Goal: Transaction & Acquisition: Purchase product/service

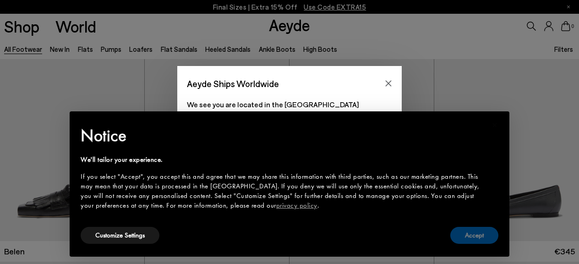
click at [477, 234] on button "Accept" at bounding box center [474, 235] width 48 height 17
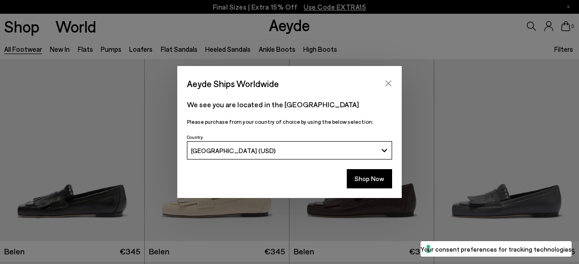
click at [387, 84] on icon "Close" at bounding box center [387, 83] width 7 height 7
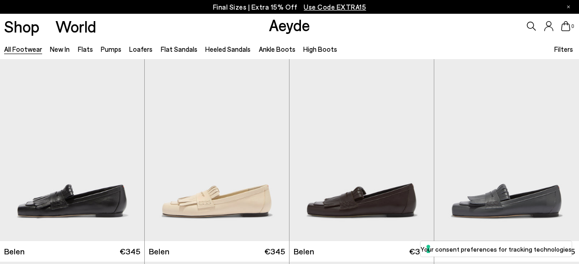
click at [529, 27] on icon at bounding box center [530, 26] width 9 height 9
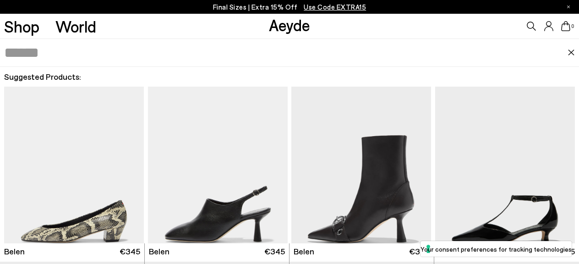
click at [414, 52] on input "text" at bounding box center [285, 52] width 563 height 27
type input "*****"
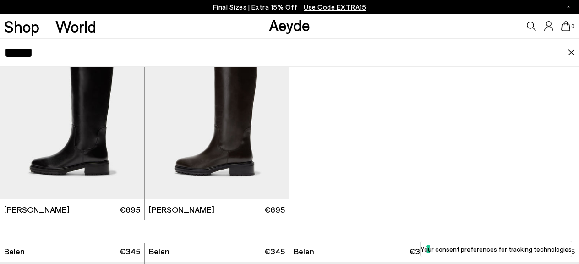
scroll to position [18, 0]
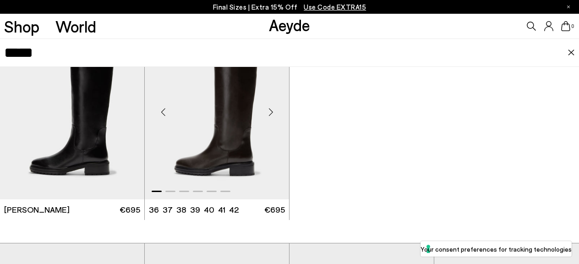
click at [264, 143] on img "1 / 6" at bounding box center [217, 108] width 144 height 181
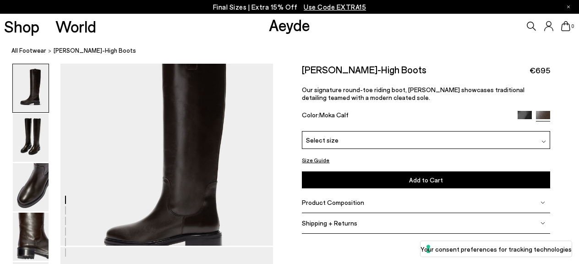
scroll to position [14, 0]
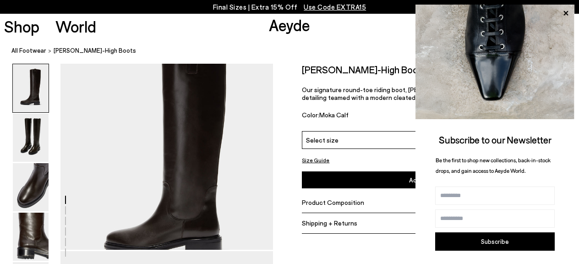
click at [568, 14] on icon at bounding box center [565, 13] width 12 height 12
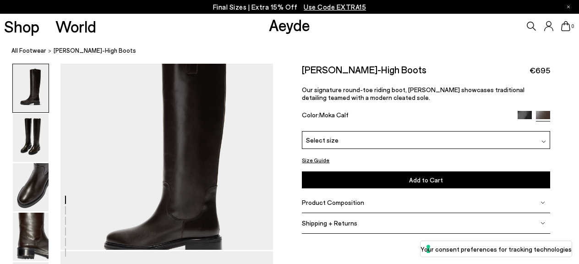
click at [19, 131] on img at bounding box center [31, 138] width 36 height 48
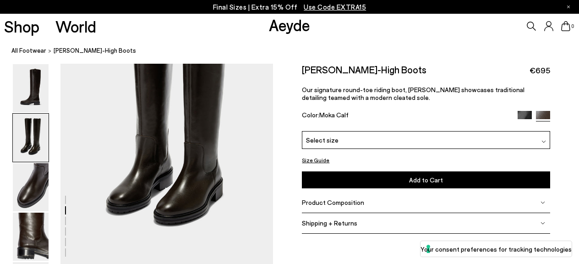
scroll to position [287, 0]
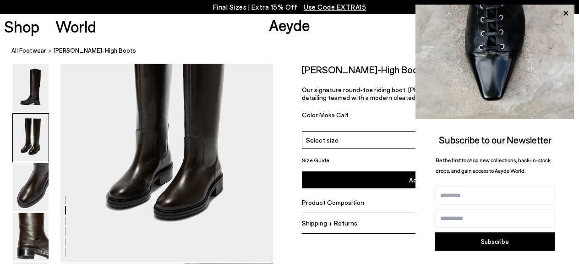
drag, startPoint x: 131, startPoint y: 151, endPoint x: 210, endPoint y: 1, distance: 169.5
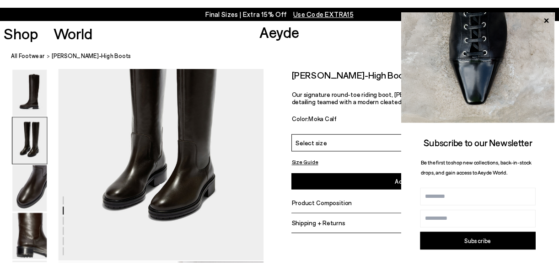
scroll to position [293, 0]
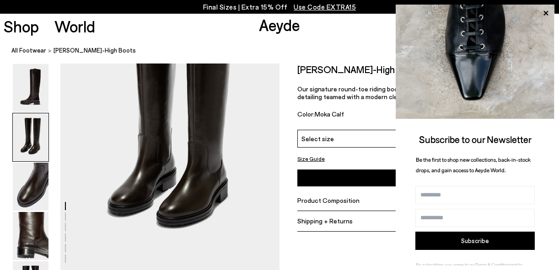
click at [324, 65] on h2 "Henry Knee-High Boots" at bounding box center [359, 69] width 124 height 11
click at [549, 11] on icon at bounding box center [546, 13] width 12 height 12
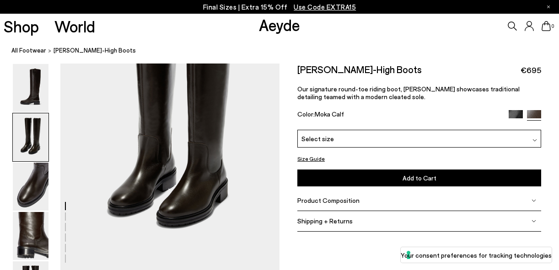
click at [514, 27] on icon at bounding box center [512, 26] width 9 height 9
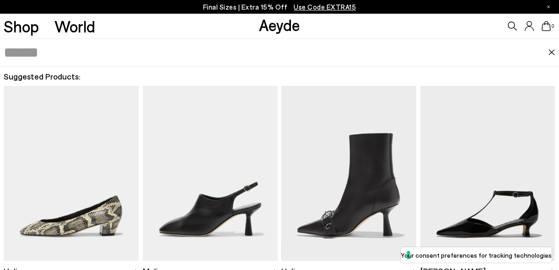
click at [407, 52] on input "text" at bounding box center [276, 52] width 544 height 27
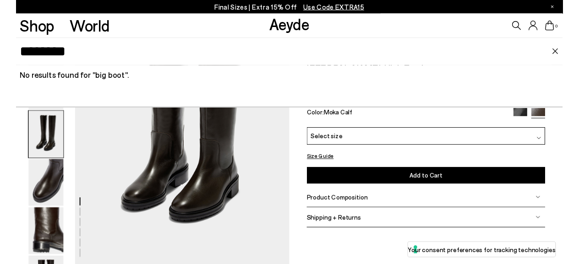
scroll to position [287, 0]
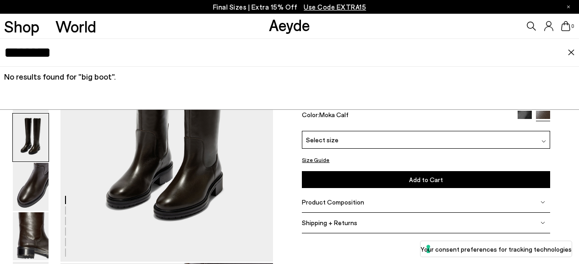
click at [359, 59] on input "********" at bounding box center [285, 52] width 563 height 27
type input "****"
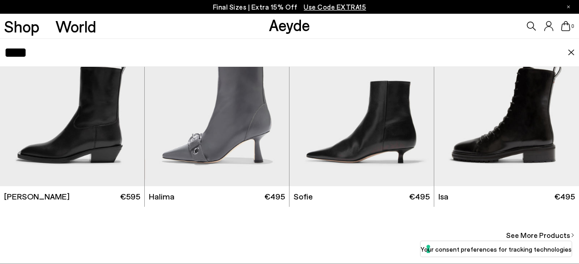
scroll to position [1957, 0]
click at [568, 54] on img at bounding box center [570, 52] width 7 height 6
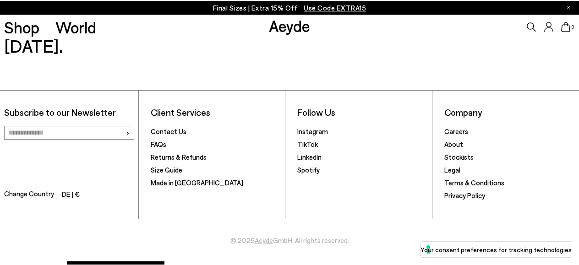
scroll to position [1954, 0]
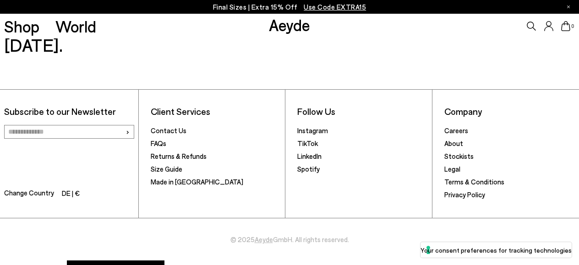
click at [526, 26] on div "0" at bounding box center [482, 26] width 193 height 25
click at [531, 25] on icon at bounding box center [530, 26] width 9 height 9
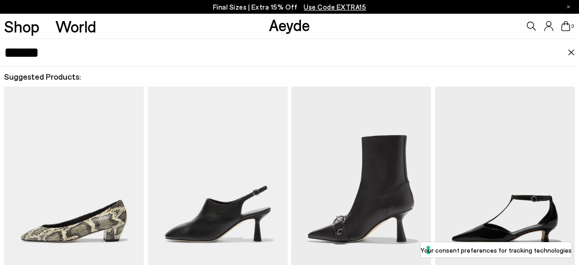
type input "******"
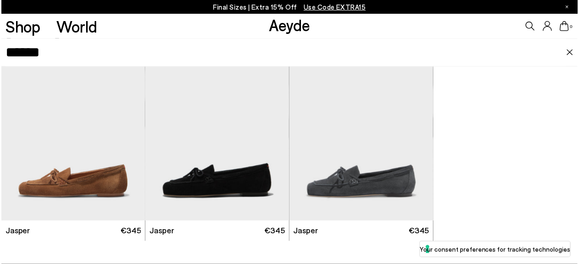
scroll to position [1952, 0]
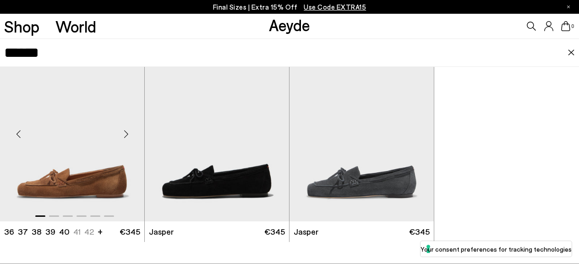
click at [99, 151] on img "1 / 6" at bounding box center [72, 130] width 144 height 181
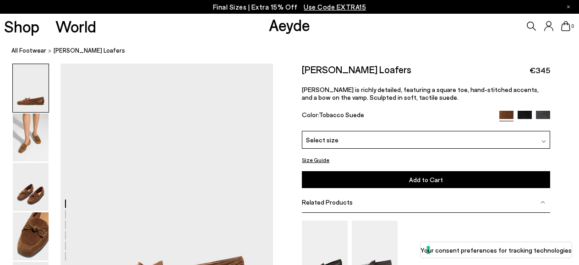
click at [535, 113] on img at bounding box center [542, 118] width 14 height 14
